Goal: Check status: Check status

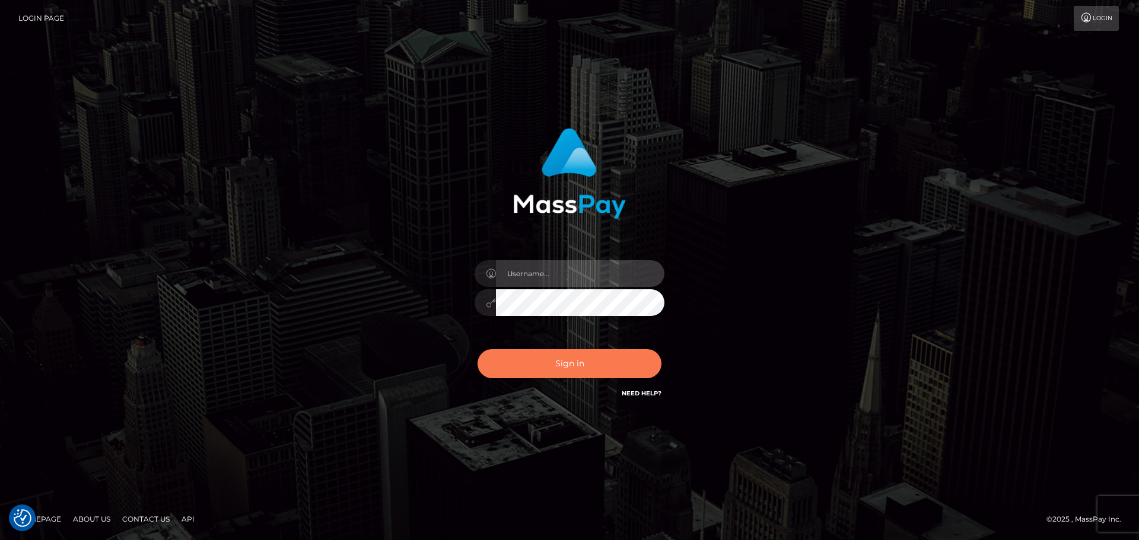
type input "hello.feetfinder"
click at [597, 365] on button "Sign in" at bounding box center [569, 363] width 184 height 29
type input "hello.feetfinder"
click at [605, 364] on button "Sign in" at bounding box center [569, 363] width 184 height 29
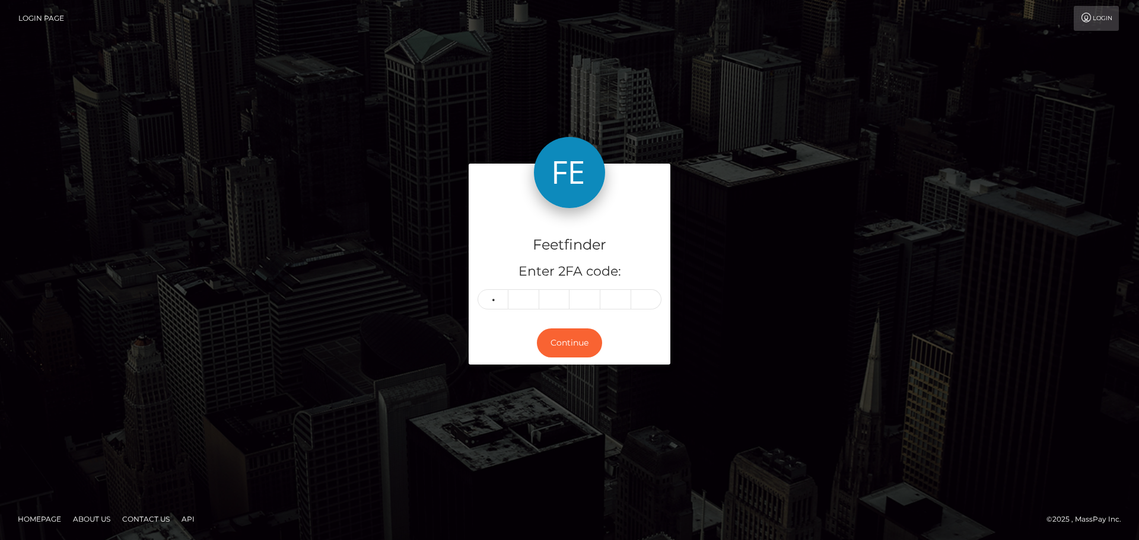
type input "5"
type input "9"
type input "7"
type input "9"
type input "5"
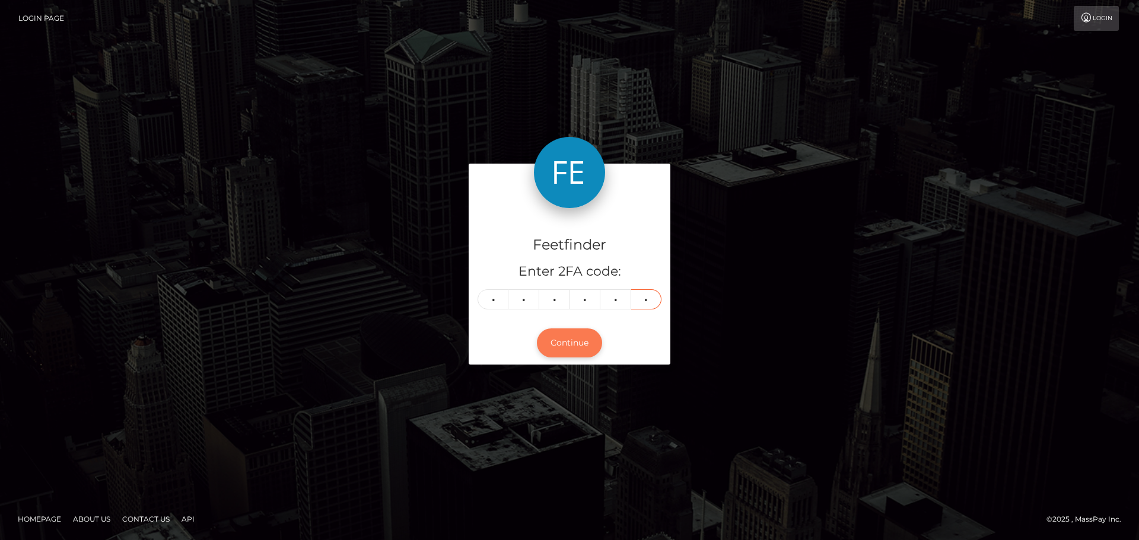
type input "9"
click at [579, 339] on button "Continue" at bounding box center [569, 343] width 65 height 29
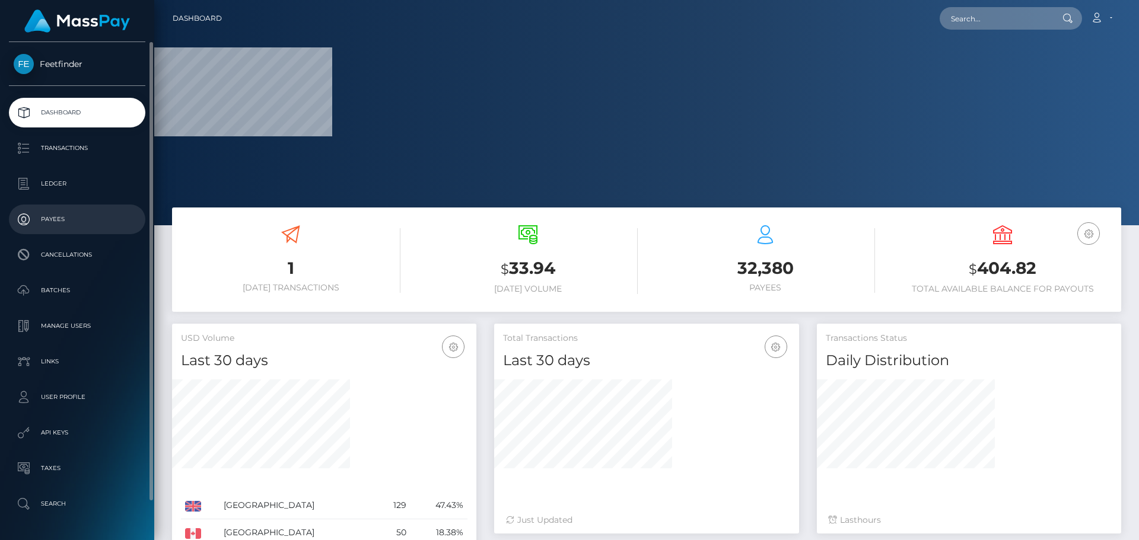
click at [74, 227] on p "Payees" at bounding box center [77, 220] width 127 height 18
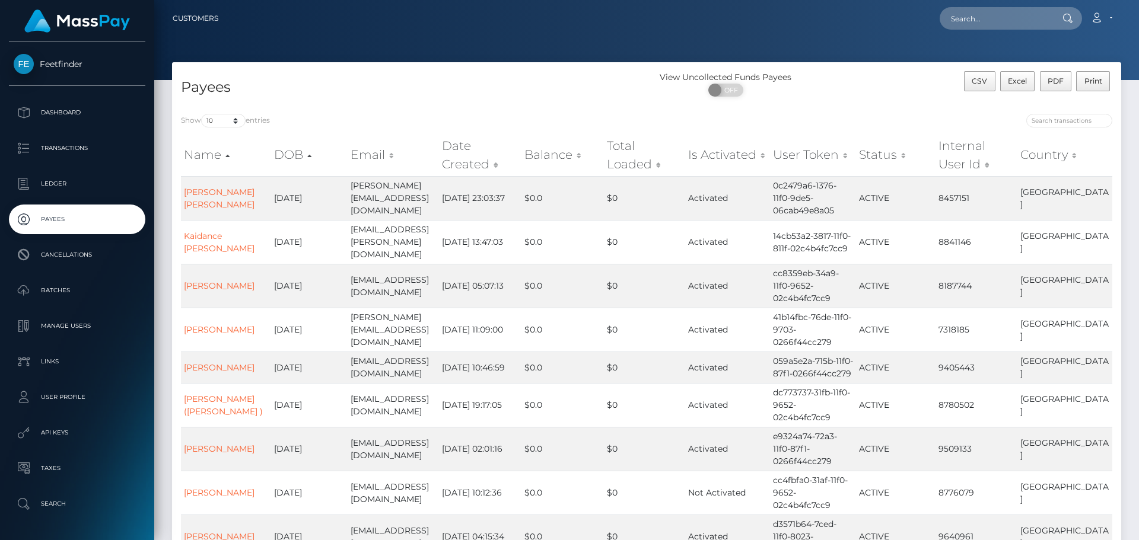
click at [1049, 130] on div "Name DOB Email Date Created Balance Total Loaded Is Activated User Token Status…" at bounding box center [646, 377] width 949 height 495
click at [1049, 120] on input "search" at bounding box center [1069, 121] width 86 height 14
paste input "c1f3a6b1-7d96-11f0-8023-0266f44cc279"
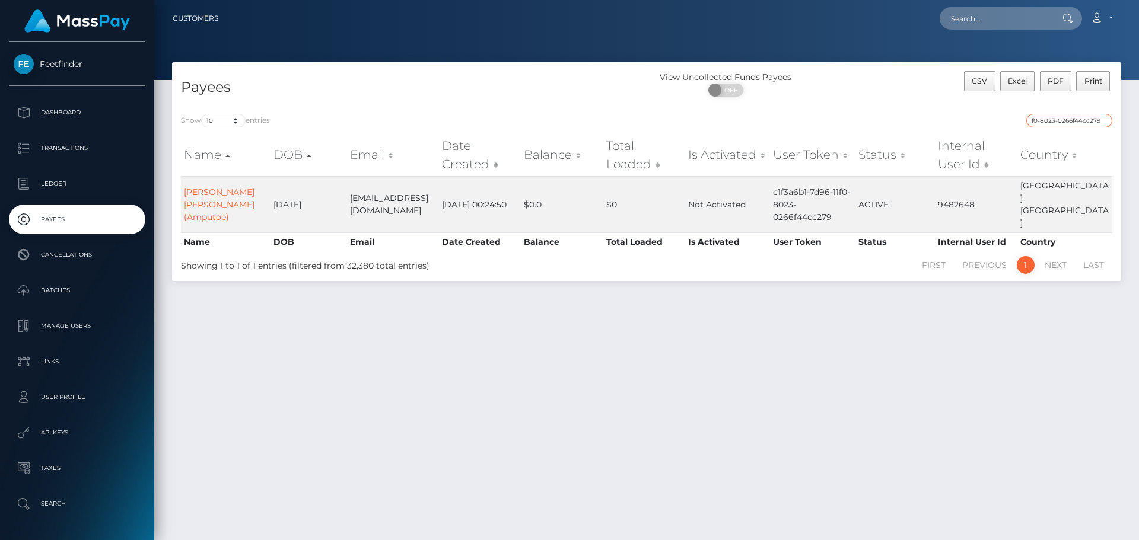
type input "c1f3a6b1-7d96-11f0-8023-0266f44cc279"
